Goal: Find specific page/section: Find specific page/section

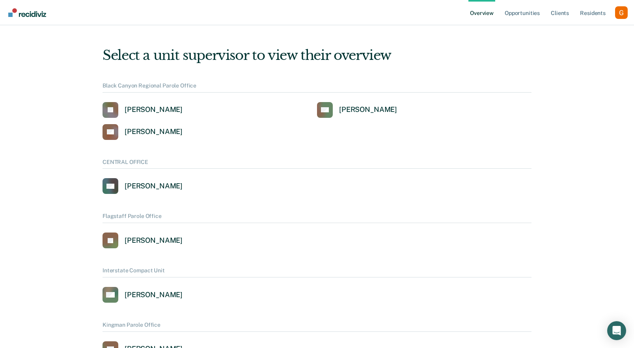
click at [620, 11] on div "Profile dropdown button" at bounding box center [621, 12] width 13 height 13
click at [568, 28] on link "Profile" at bounding box center [589, 31] width 63 height 6
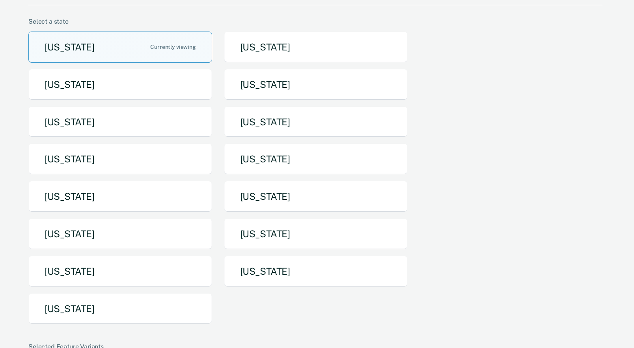
scroll to position [63, 0]
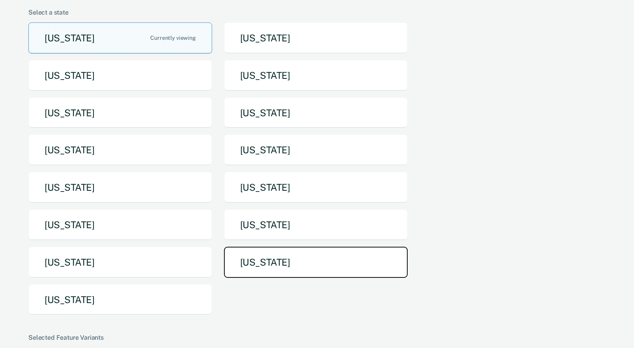
click at [257, 261] on button "Texas" at bounding box center [316, 262] width 184 height 31
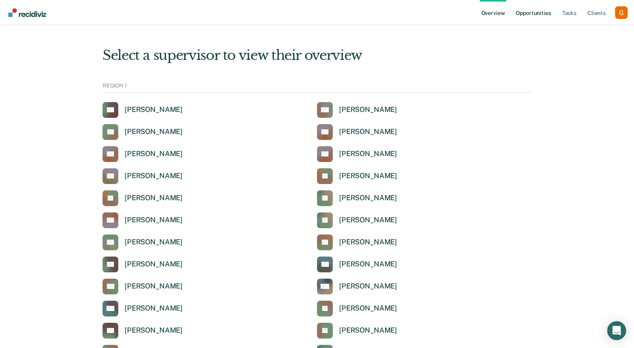
click at [527, 17] on link "Opportunities" at bounding box center [533, 12] width 38 height 25
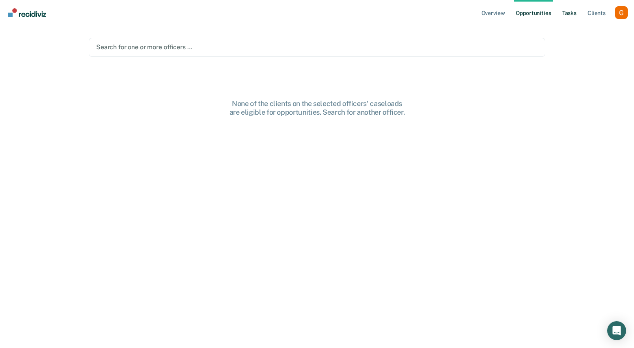
click at [566, 14] on link "Tasks" at bounding box center [568, 12] width 17 height 25
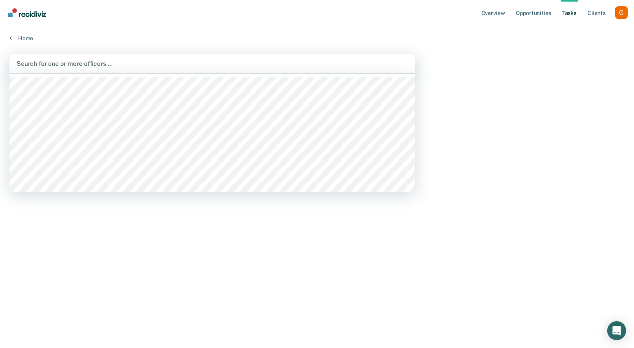
click at [173, 63] on div at bounding box center [212, 63] width 391 height 9
click at [132, 59] on div at bounding box center [222, 63] width 288 height 9
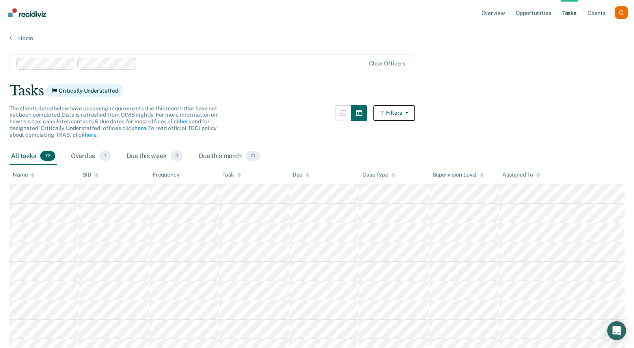
click at [393, 112] on button "Filters" at bounding box center [394, 113] width 42 height 16
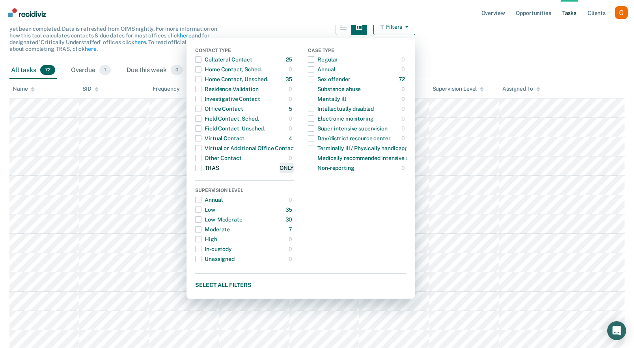
scroll to position [86, 0]
